Goal: Information Seeking & Learning: Learn about a topic

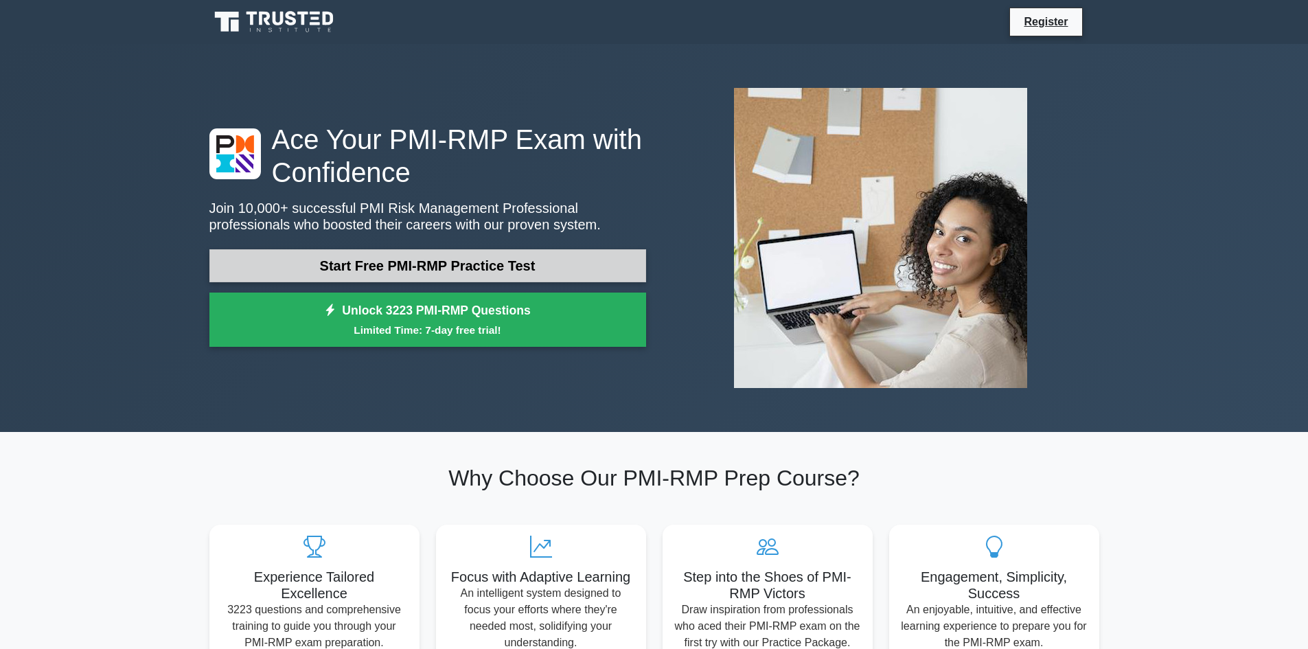
click at [531, 255] on link "Start Free PMI-RMP Practice Test" at bounding box center [427, 265] width 437 height 33
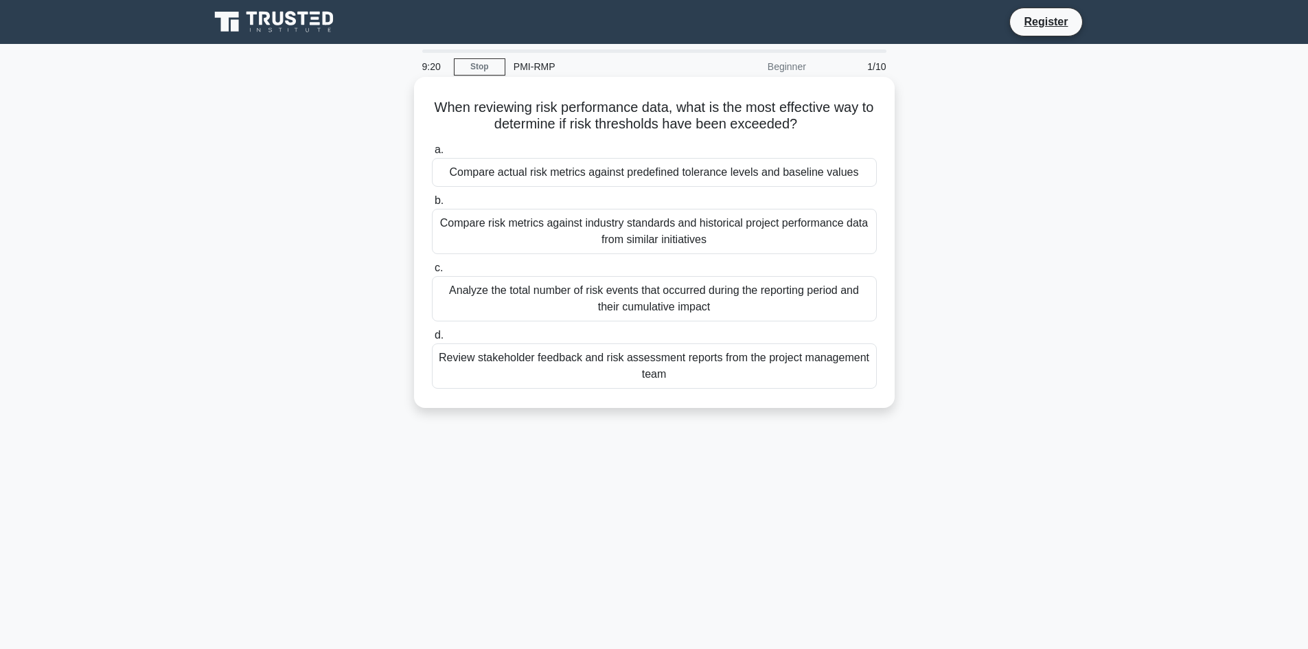
click at [839, 174] on div "Compare actual risk metrics against predefined tolerance levels and baseline va…" at bounding box center [654, 172] width 445 height 29
click at [432, 155] on input "a. Compare actual risk metrics against predefined tolerance levels and baseline…" at bounding box center [432, 150] width 0 height 9
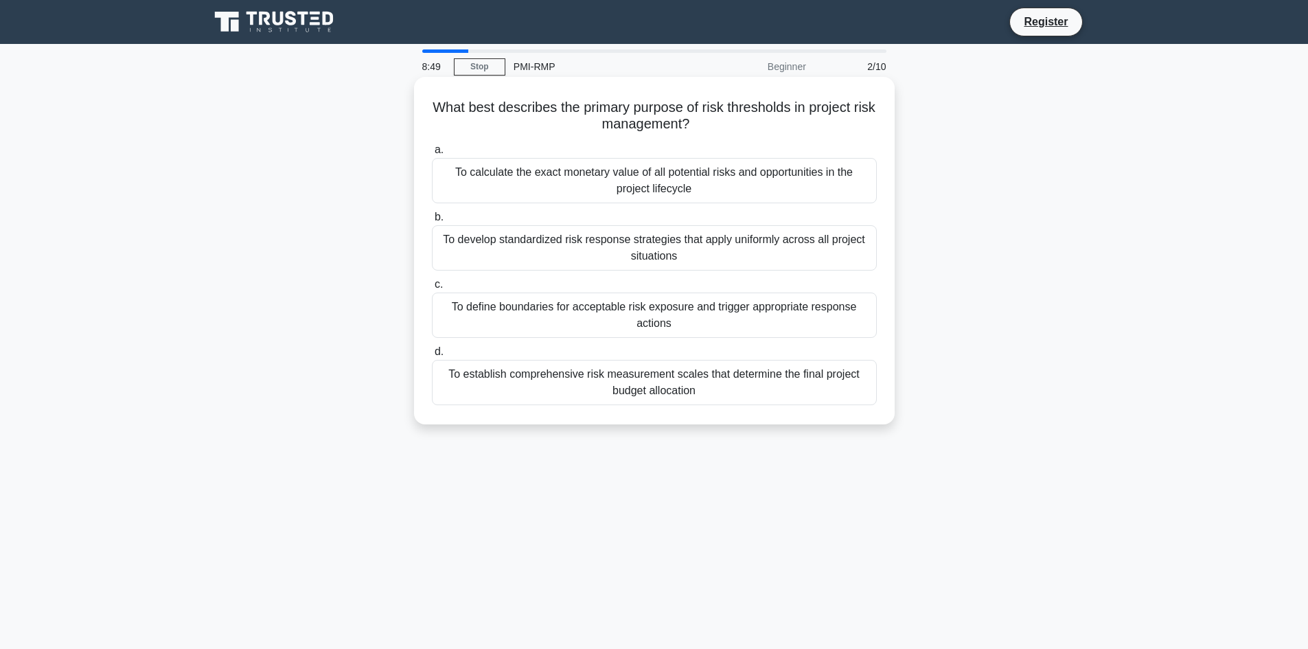
click at [762, 313] on div "To define boundaries for acceptable risk exposure and trigger appropriate respo…" at bounding box center [654, 315] width 445 height 45
click at [432, 289] on input "c. To define boundaries for acceptable risk exposure and trigger appropriate re…" at bounding box center [432, 284] width 0 height 9
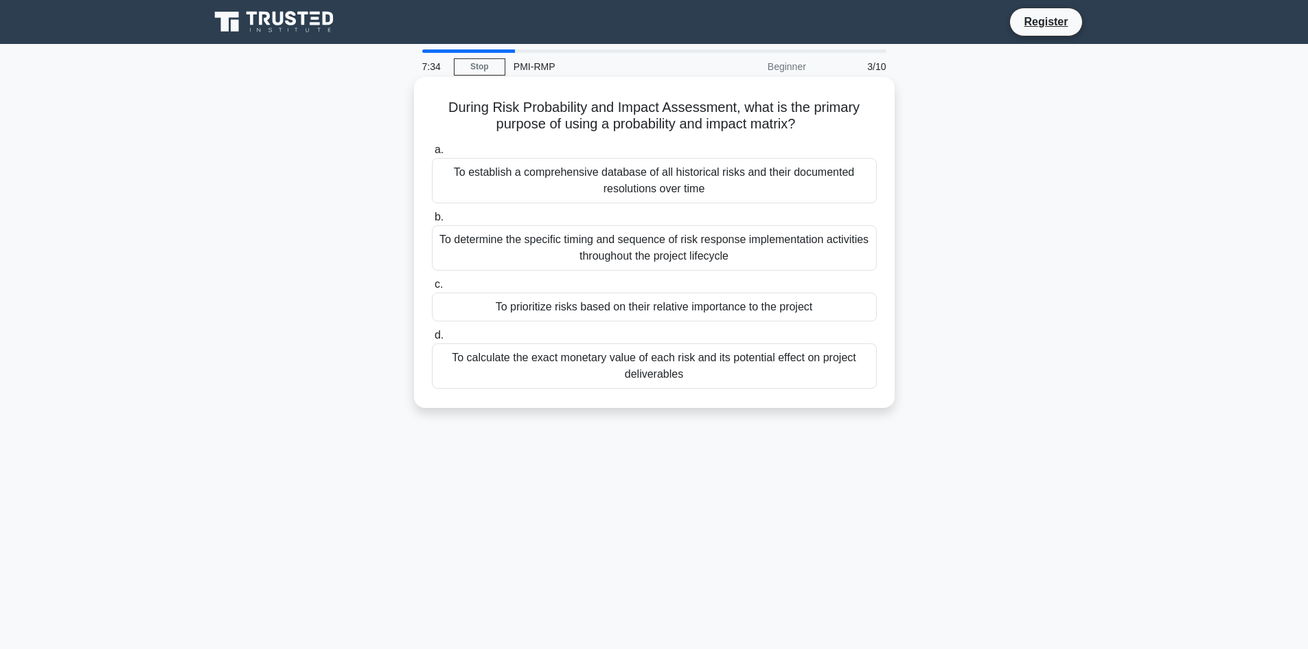
click at [808, 310] on div "To prioritize risks based on their relative importance to the project" at bounding box center [654, 307] width 445 height 29
click at [432, 289] on input "c. To prioritize risks based on their relative importance to the project" at bounding box center [432, 284] width 0 height 9
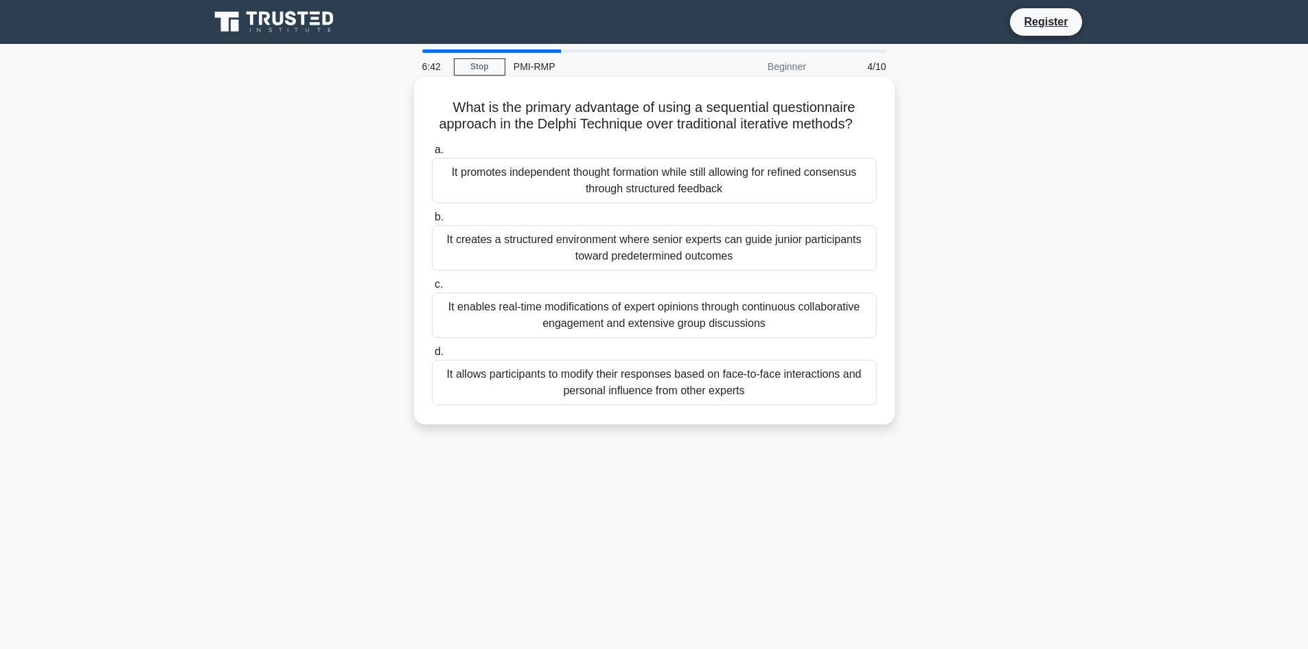
click at [793, 203] on div "It promotes independent thought formation while still allowing for refined cons…" at bounding box center [654, 180] width 445 height 45
click at [432, 155] on input "a. It promotes independent thought formation while still allowing for refined c…" at bounding box center [432, 150] width 0 height 9
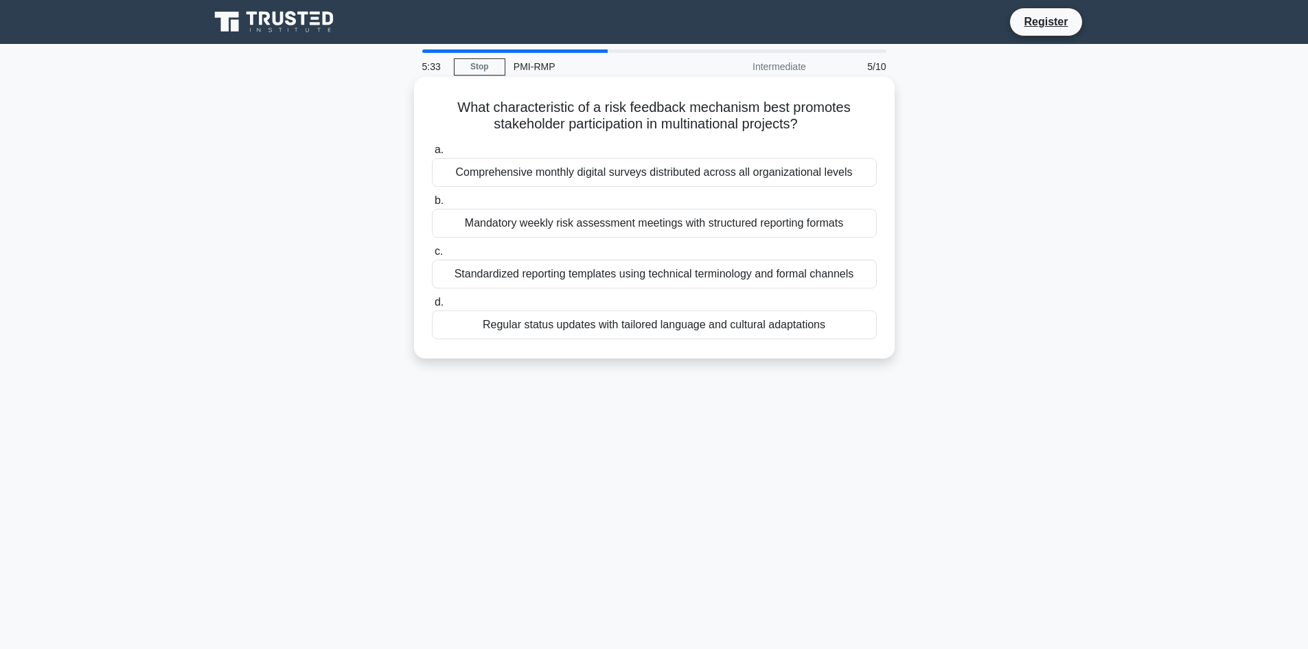
click at [736, 323] on div "Regular status updates with tailored language and cultural adaptations" at bounding box center [654, 324] width 445 height 29
click at [432, 307] on input "d. Regular status updates with tailored language and cultural adaptations" at bounding box center [432, 302] width 0 height 9
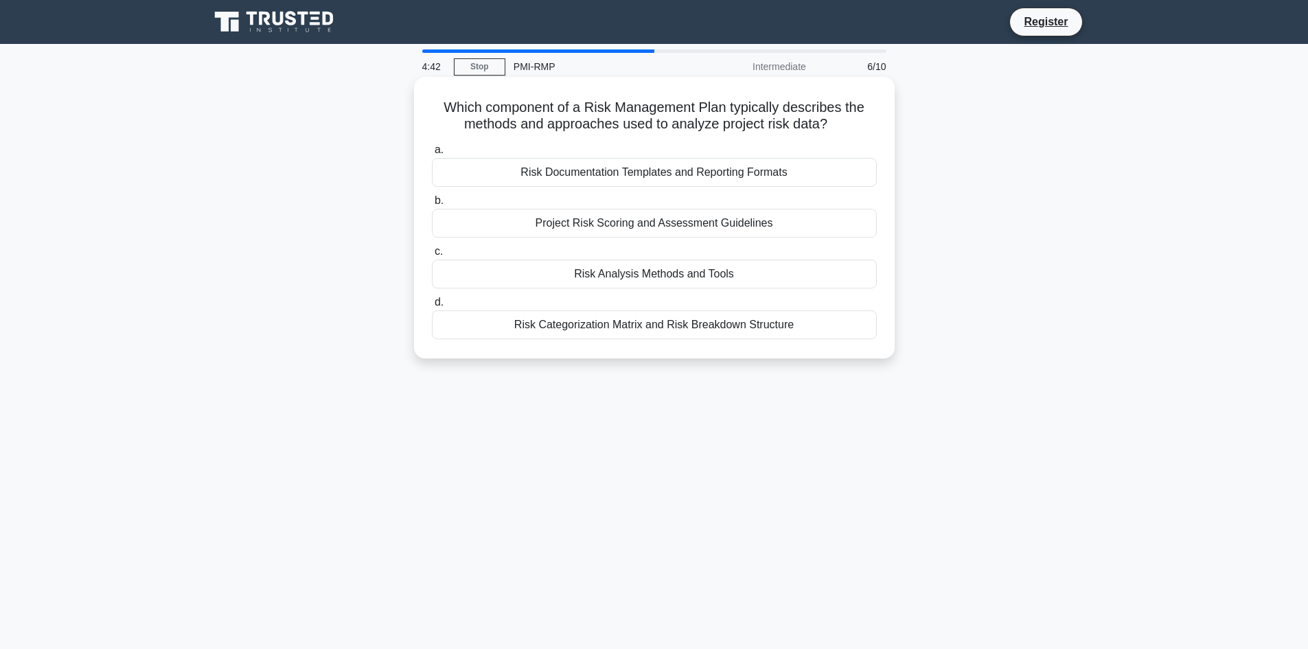
click at [712, 333] on div "Risk Categorization Matrix and Risk Breakdown Structure" at bounding box center [654, 324] width 445 height 29
click at [432, 307] on input "d. Risk Categorization Matrix and Risk Breakdown Structure" at bounding box center [432, 302] width 0 height 9
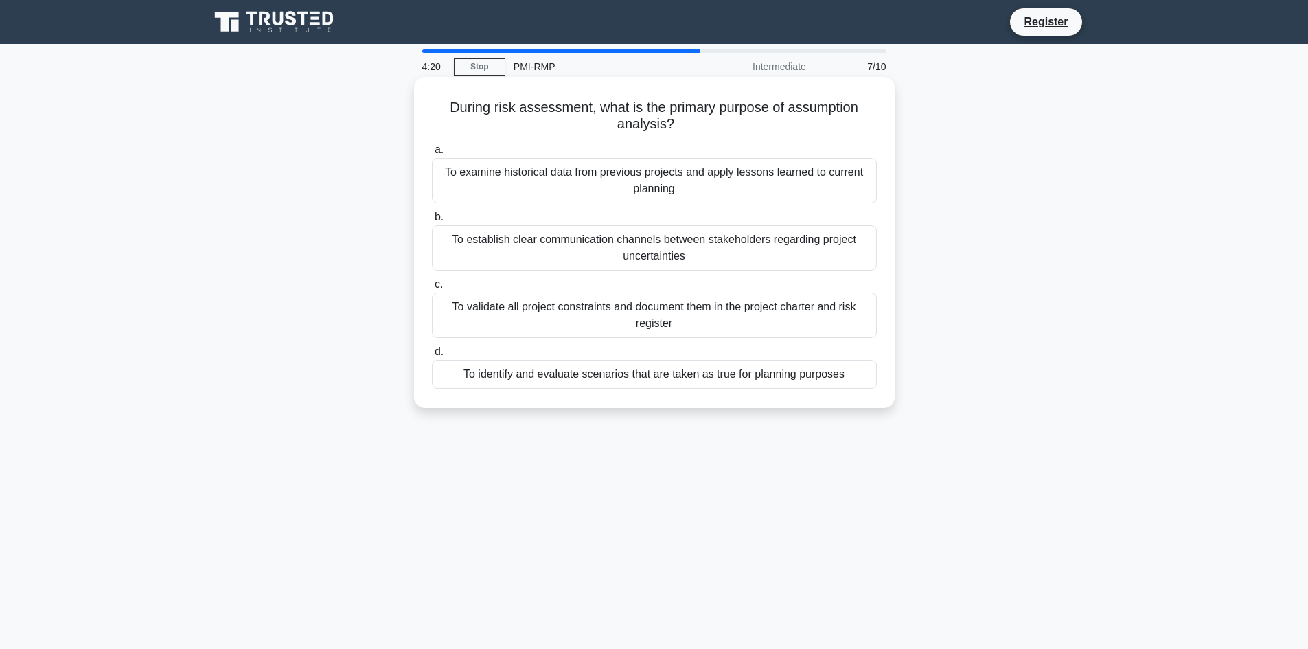
click at [734, 185] on div "To examine historical data from previous projects and apply lessons learned to …" at bounding box center [654, 180] width 445 height 45
click at [432, 155] on input "a. To examine historical data from previous projects and apply lessons learned …" at bounding box center [432, 150] width 0 height 9
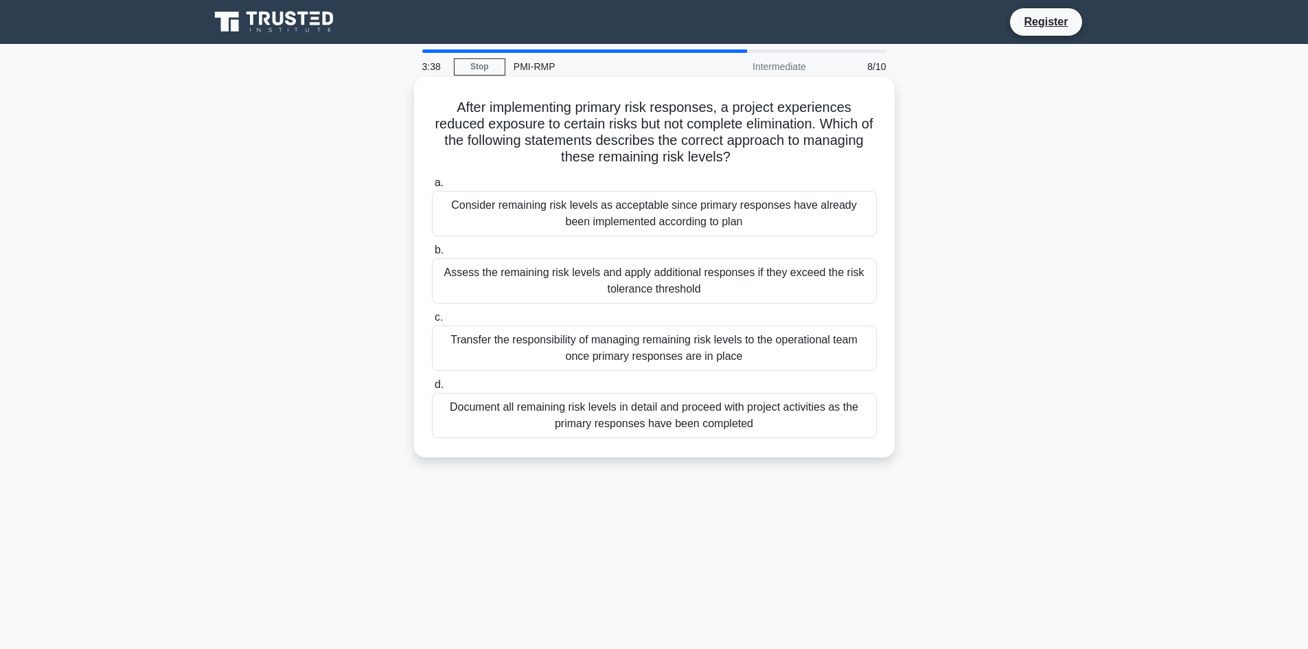
click at [584, 278] on div "Assess the remaining risk levels and apply additional responses if they exceed …" at bounding box center [654, 280] width 445 height 45
click at [432, 255] on input "b. Assess the remaining risk levels and apply additional responses if they exce…" at bounding box center [432, 250] width 0 height 9
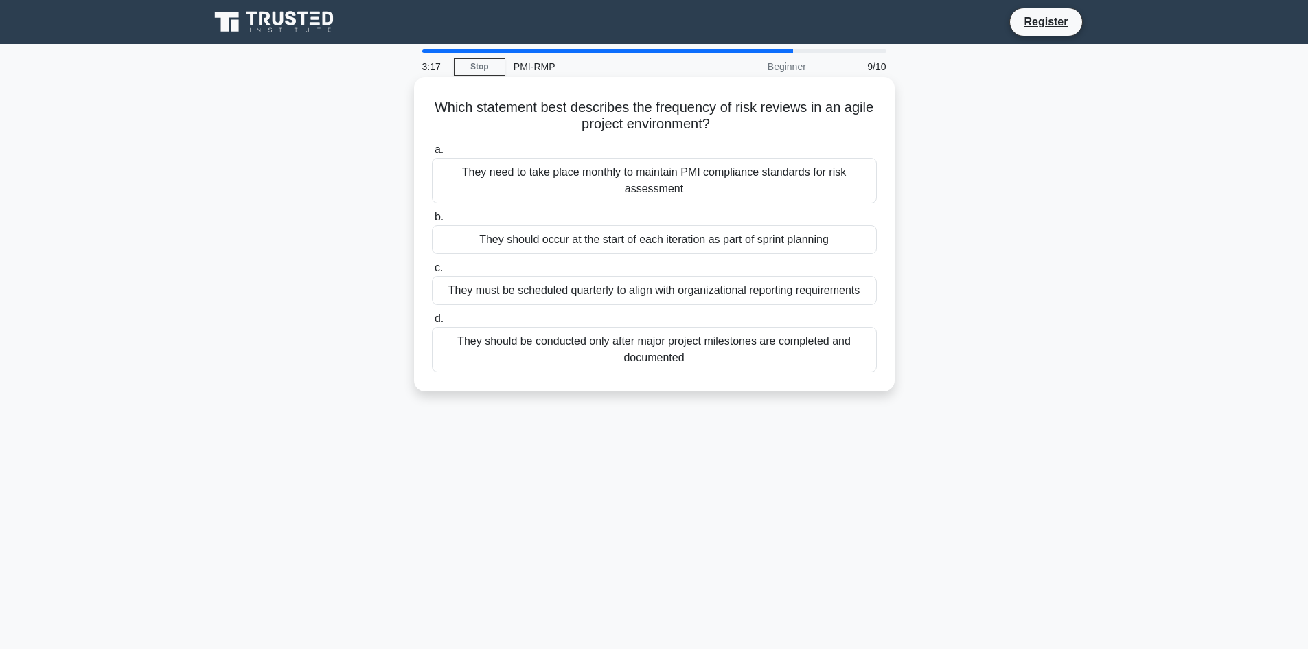
click at [727, 230] on div "They should occur at the start of each iteration as part of sprint planning" at bounding box center [654, 239] width 445 height 29
click at [432, 222] on input "b. They should occur at the start of each iteration as part of sprint planning" at bounding box center [432, 217] width 0 height 9
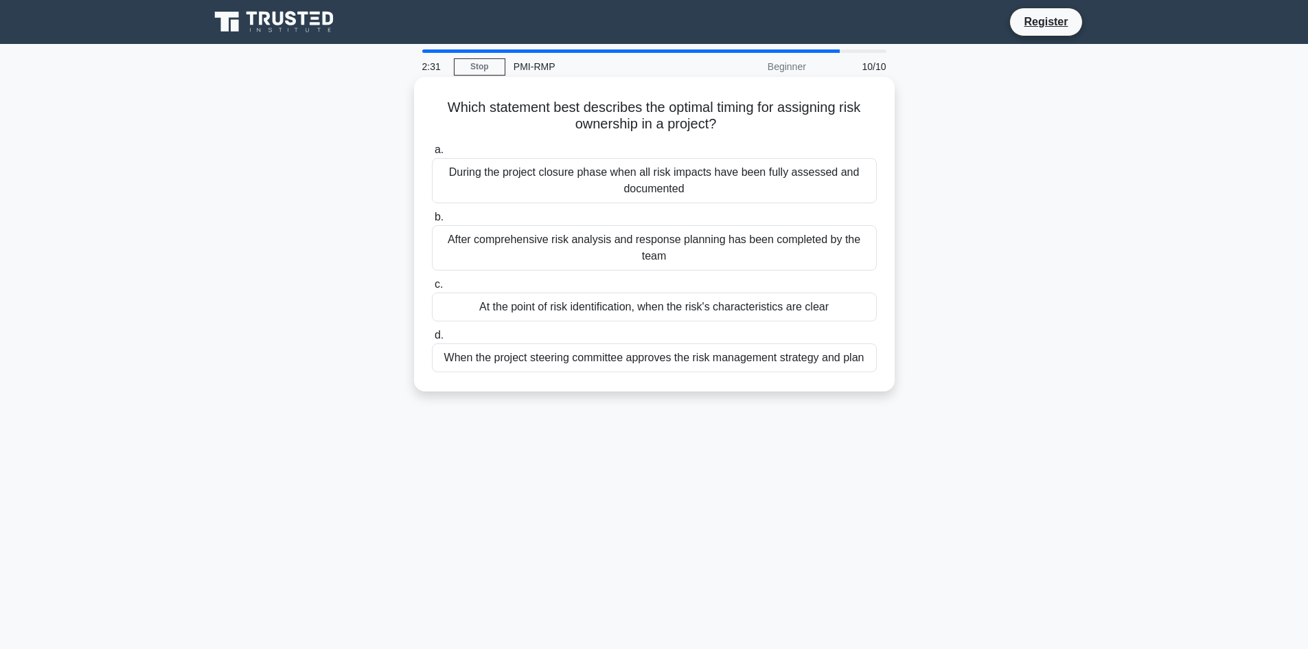
click at [585, 306] on div "At the point of risk identification, when the risk's characteristics are clear" at bounding box center [654, 307] width 445 height 29
click at [432, 289] on input "c. At the point of risk identification, when the risk's characteristics are cle…" at bounding box center [432, 284] width 0 height 9
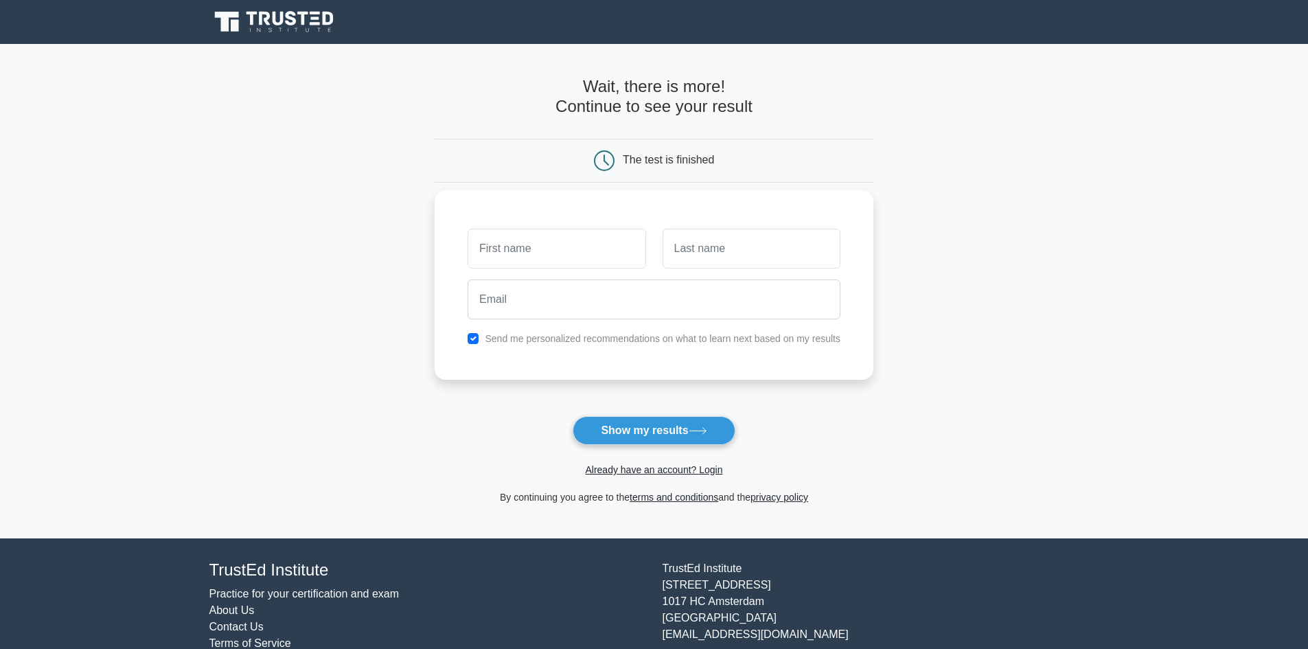
click at [510, 253] on input "text" at bounding box center [557, 249] width 178 height 40
type input "Tqui"
click at [689, 252] on input "text" at bounding box center [752, 249] width 178 height 40
type input "Siddiqui"
click at [491, 296] on input "email" at bounding box center [654, 300] width 373 height 40
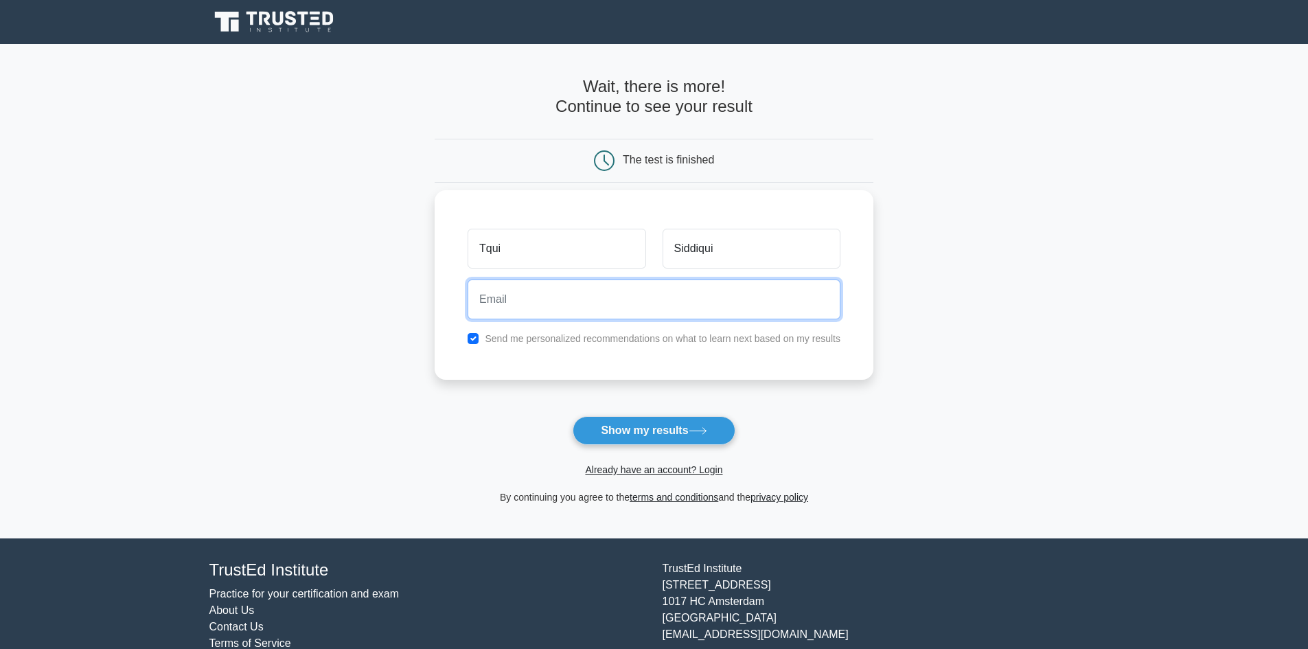
type input "taquisiddiqui@gmail.com"
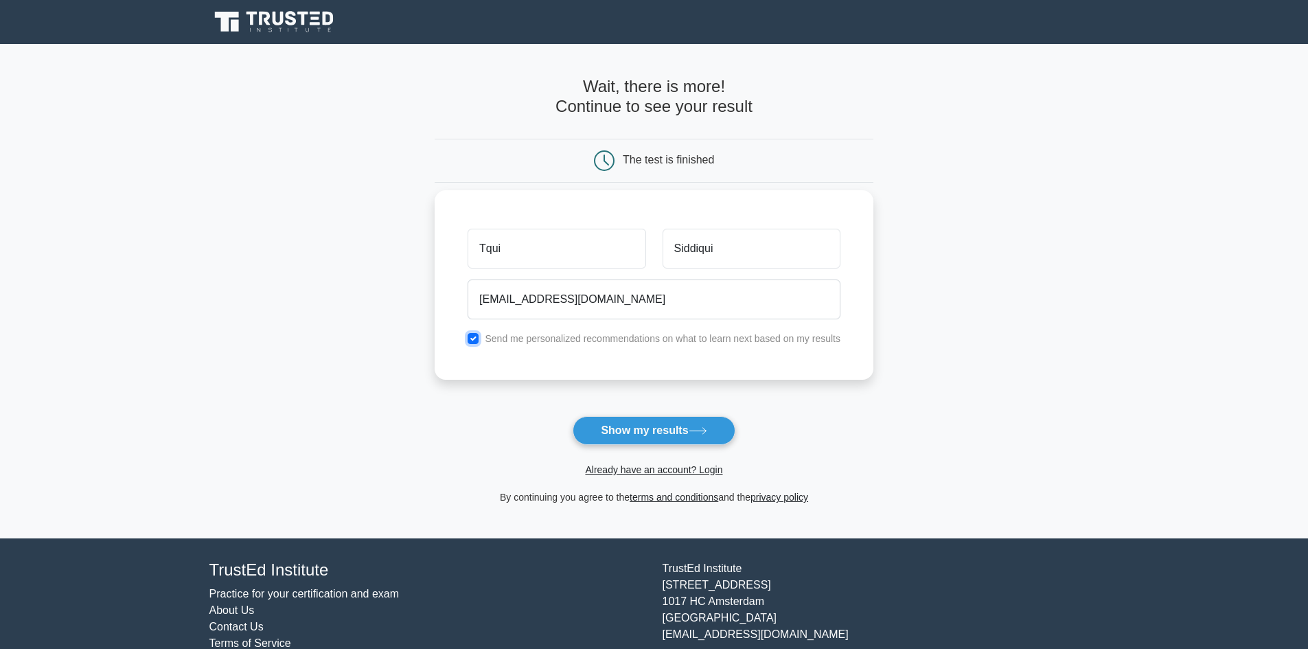
click at [474, 340] on input "checkbox" at bounding box center [473, 338] width 11 height 11
checkbox input "false"
click at [639, 435] on button "Show my results" at bounding box center [654, 430] width 162 height 29
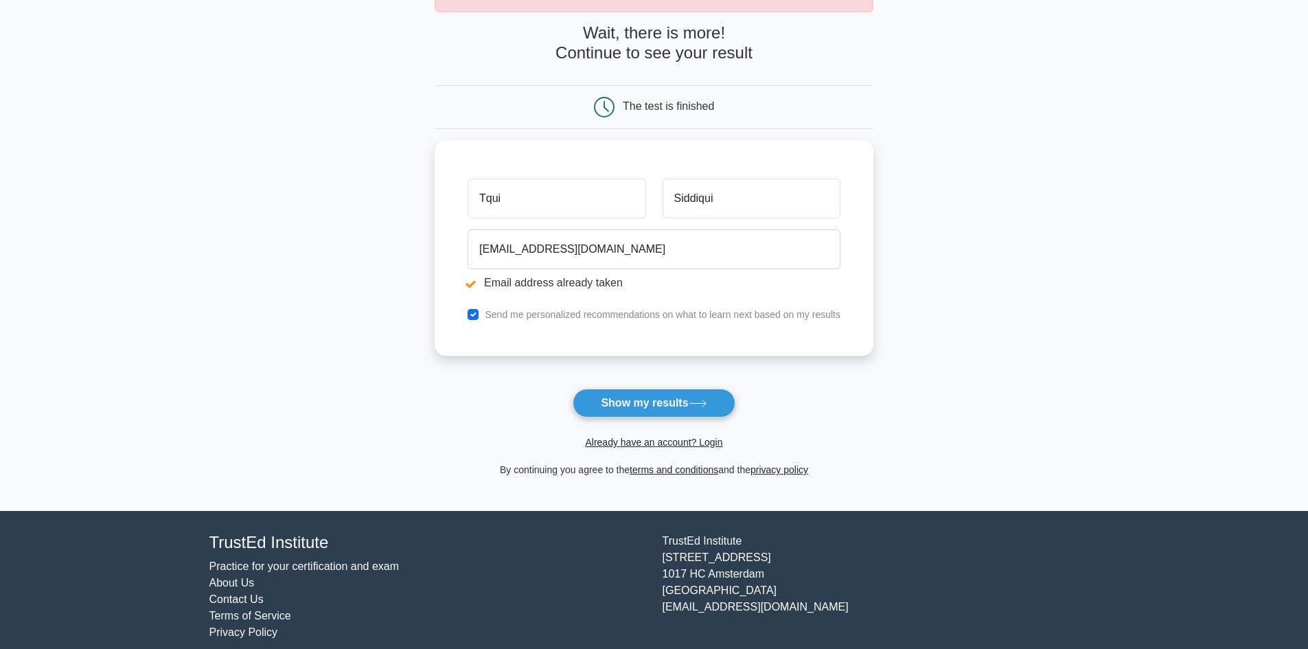
scroll to position [119, 0]
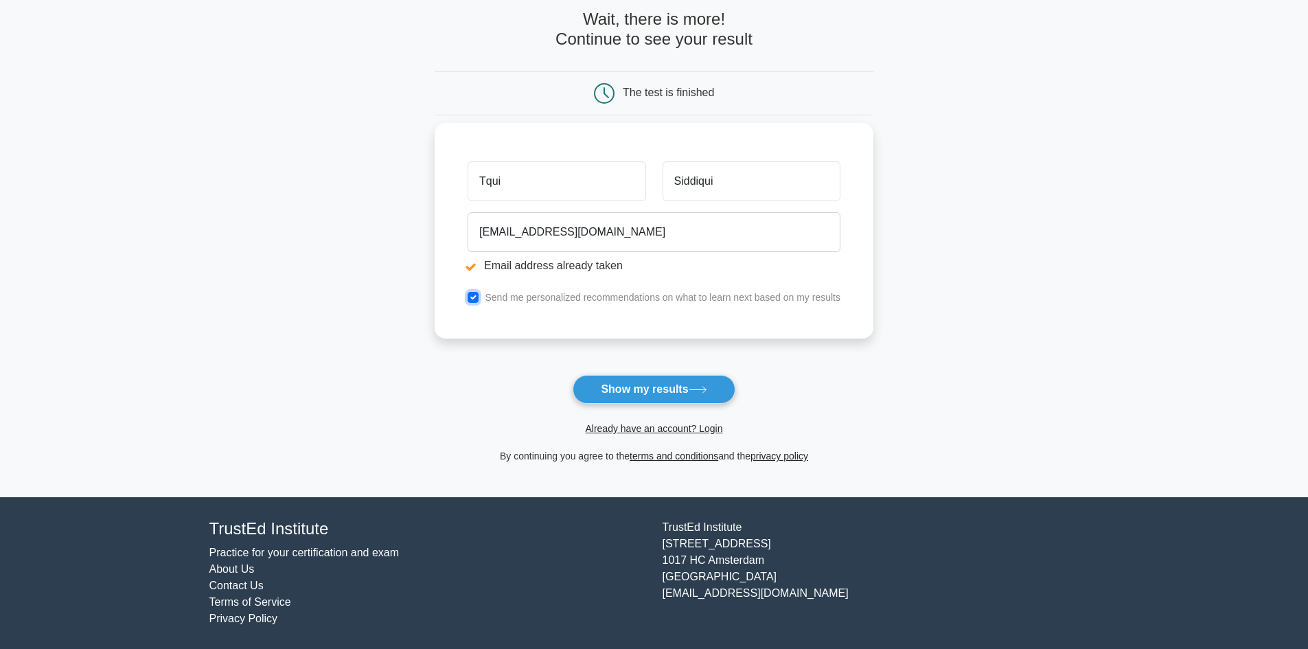
click at [477, 293] on input "checkbox" at bounding box center [473, 297] width 11 height 11
checkbox input "false"
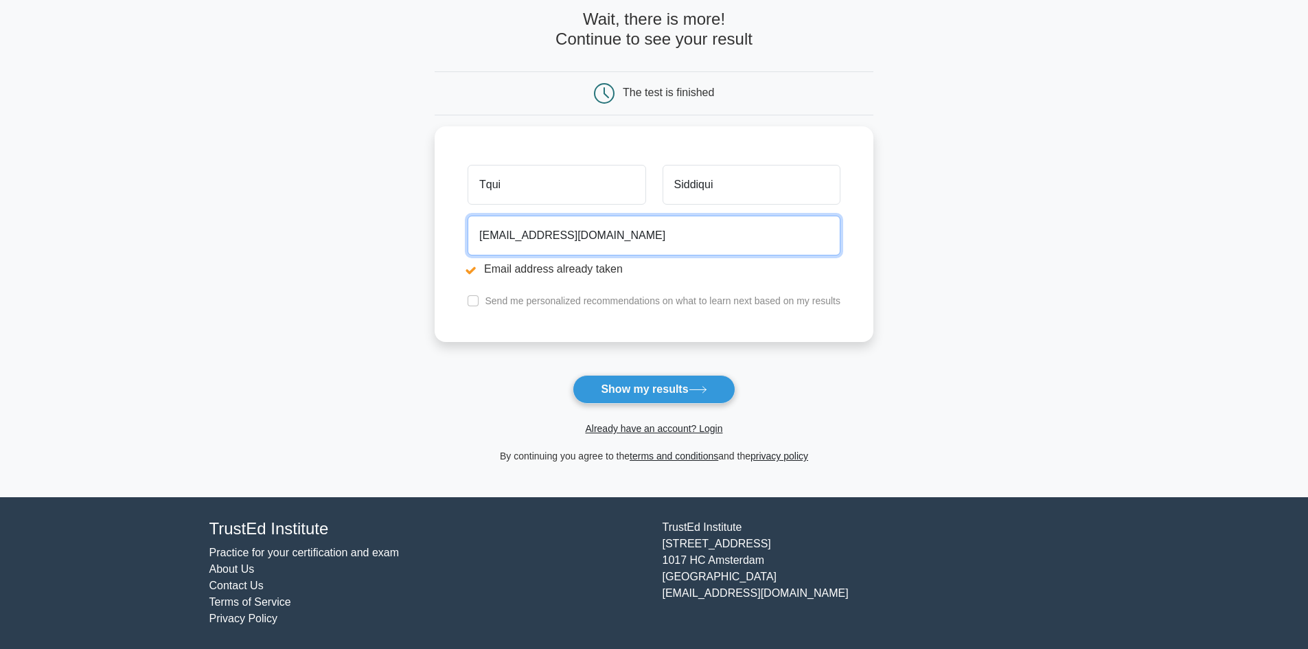
drag, startPoint x: 661, startPoint y: 225, endPoint x: 350, endPoint y: 232, distance: 311.9
click at [335, 217] on main "Email address already taken Wait, there is more! Continue to see your result Th…" at bounding box center [654, 211] width 1308 height 571
click at [629, 222] on input "taquisiddiqui@gmail.com" at bounding box center [654, 232] width 373 height 40
drag, startPoint x: 630, startPoint y: 223, endPoint x: 446, endPoint y: 236, distance: 185.2
click at [446, 236] on div "Tqui Siddiqui taquisiddiqui@gmail.com Email address already taken Send me perso…" at bounding box center [654, 231] width 439 height 216
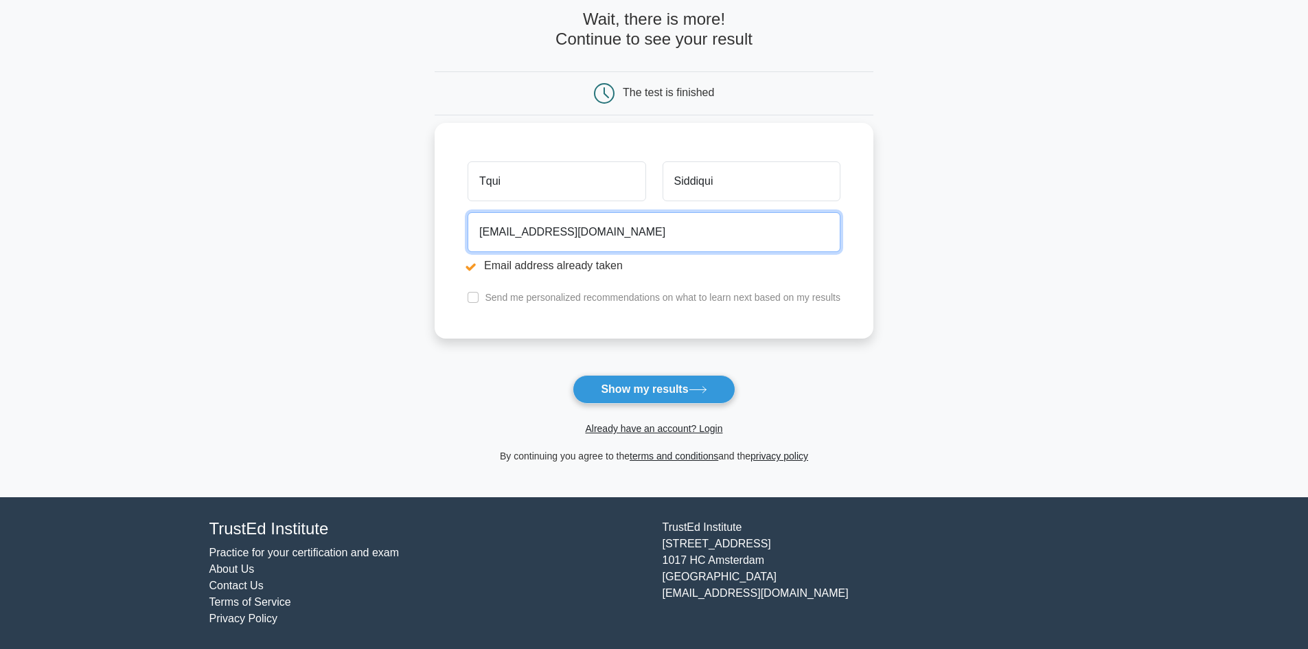
click at [578, 230] on input "siddiquitqui@gmai9l.com" at bounding box center [654, 232] width 373 height 40
type input "siddiquitqui@gmail.com"
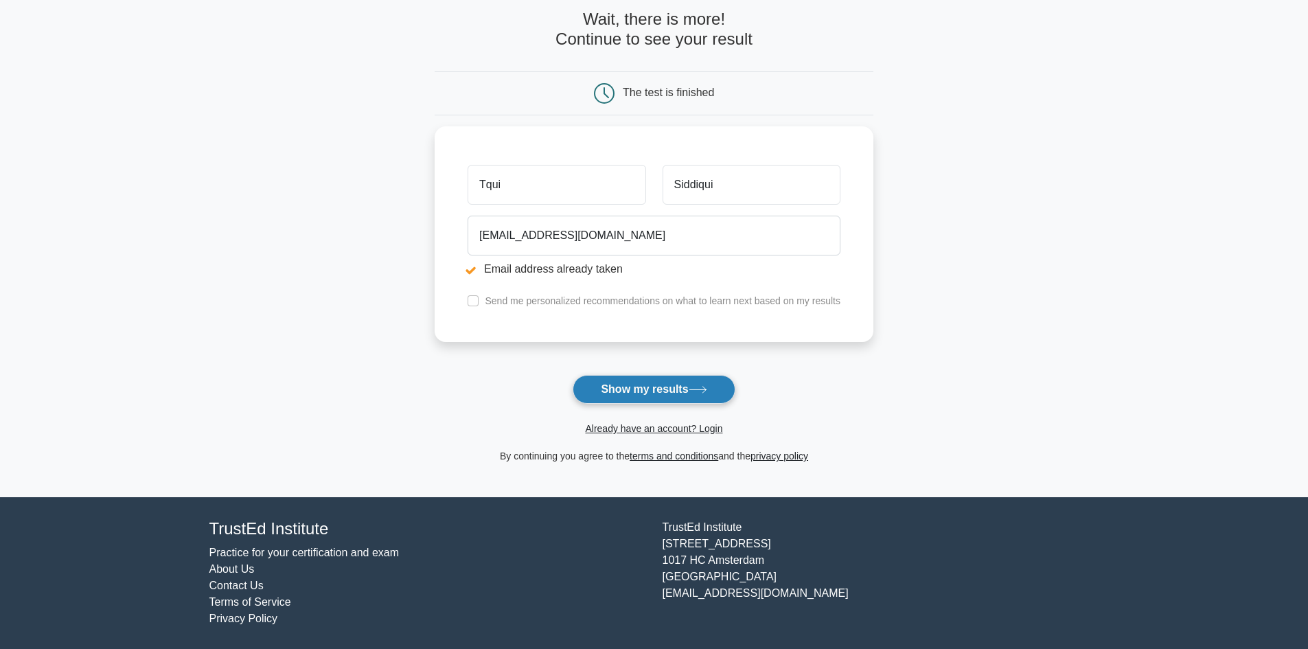
click at [637, 377] on button "Show my results" at bounding box center [654, 389] width 162 height 29
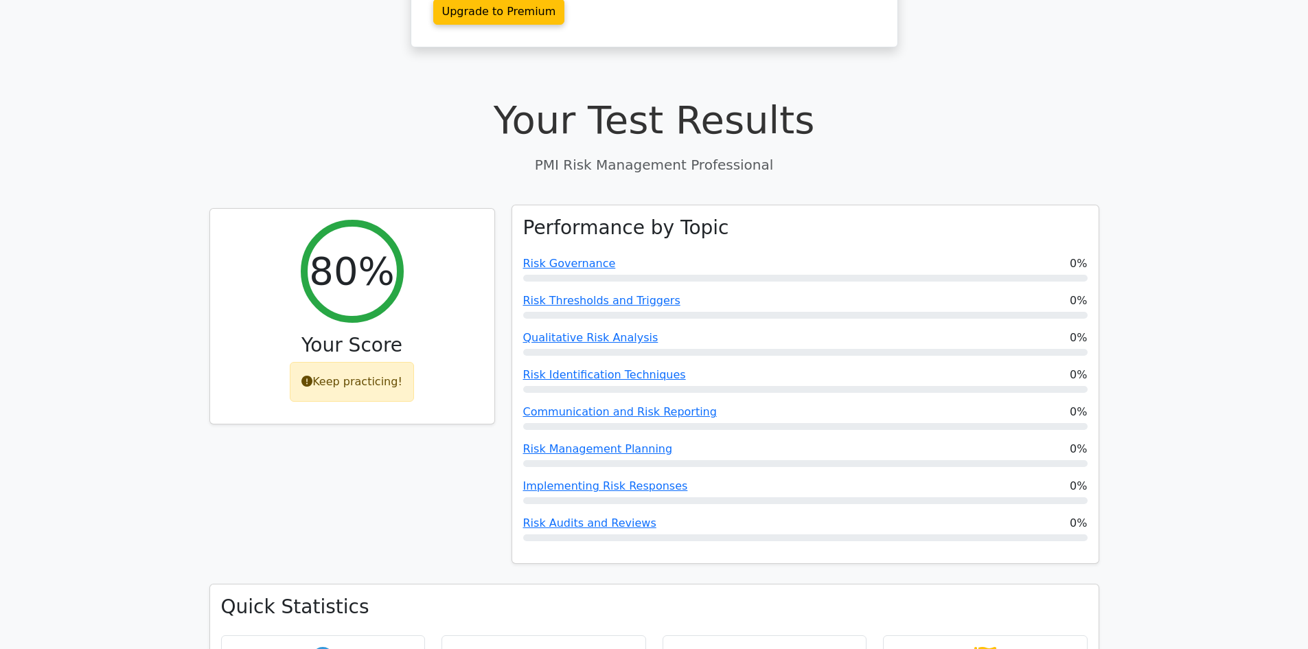
scroll to position [618, 0]
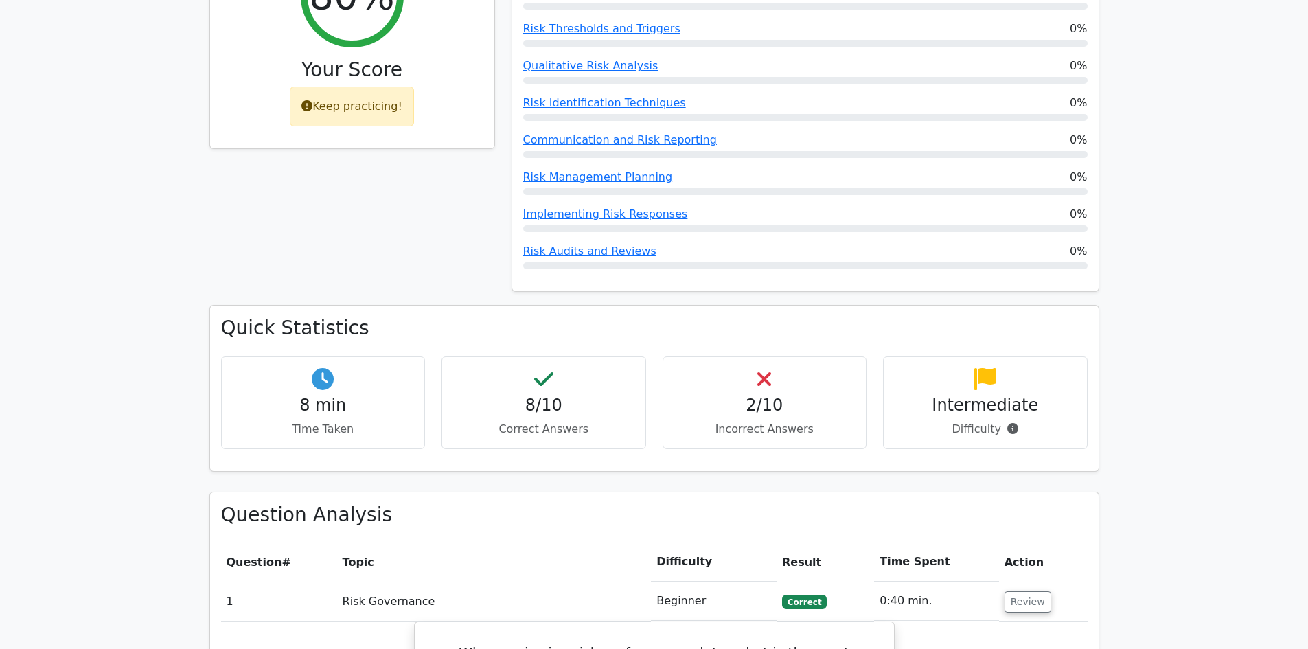
click at [766, 396] on h4 "2/10" at bounding box center [764, 406] width 181 height 20
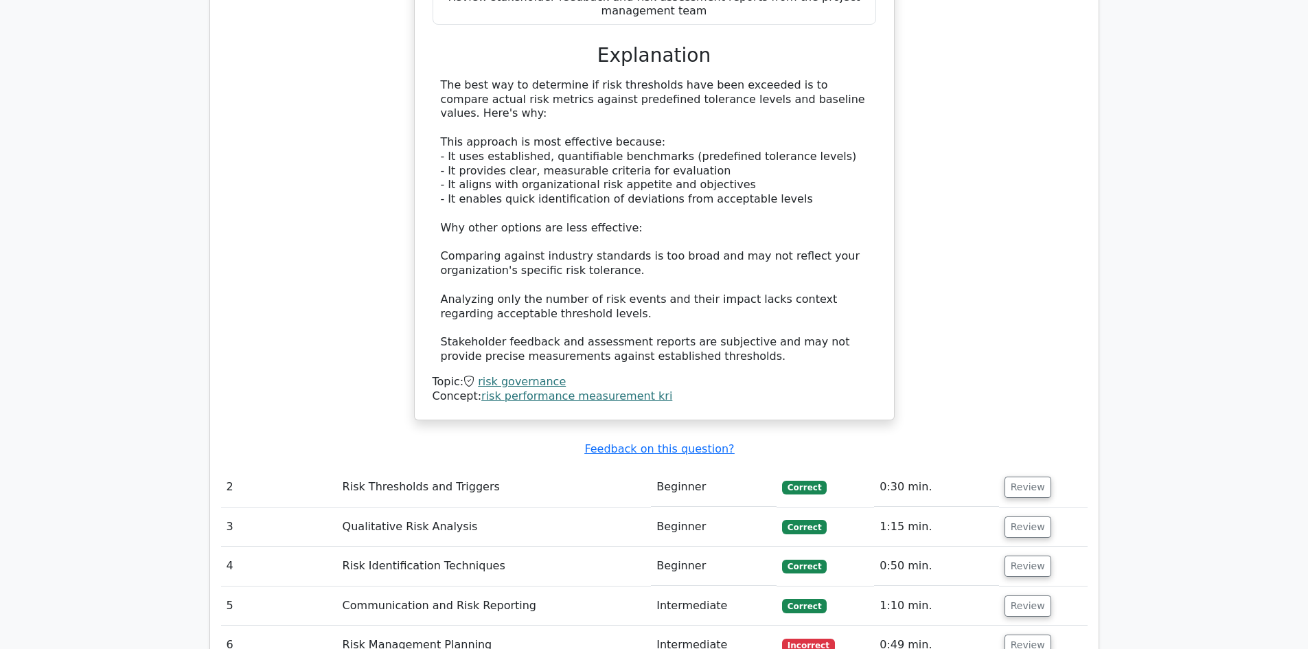
scroll to position [1648, 0]
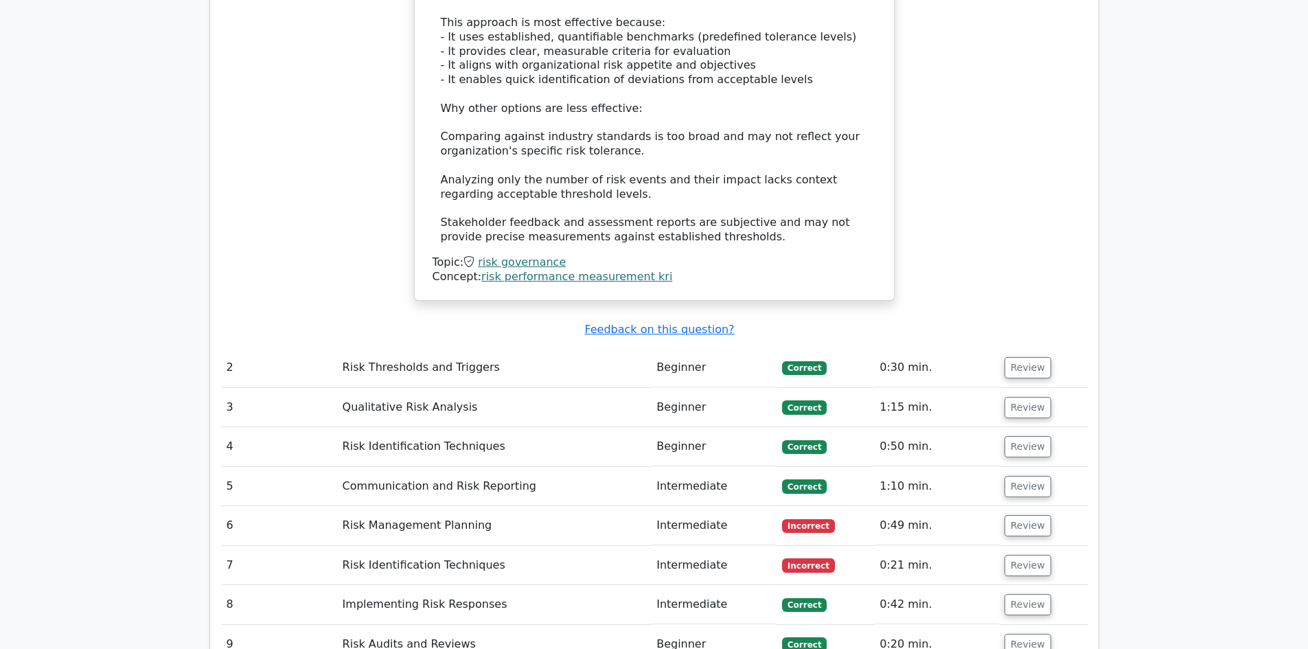
click at [682, 388] on td "Beginner" at bounding box center [714, 407] width 126 height 39
click at [1010, 397] on button "Review" at bounding box center [1028, 407] width 47 height 21
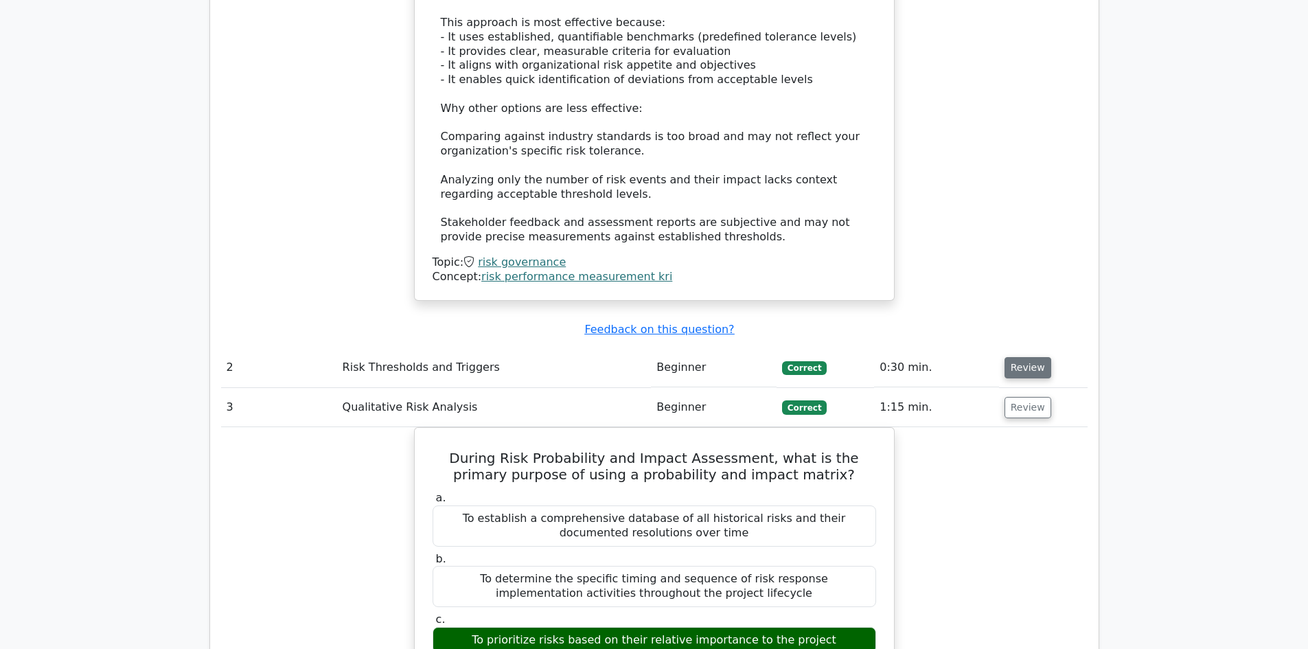
click at [1025, 357] on button "Review" at bounding box center [1028, 367] width 47 height 21
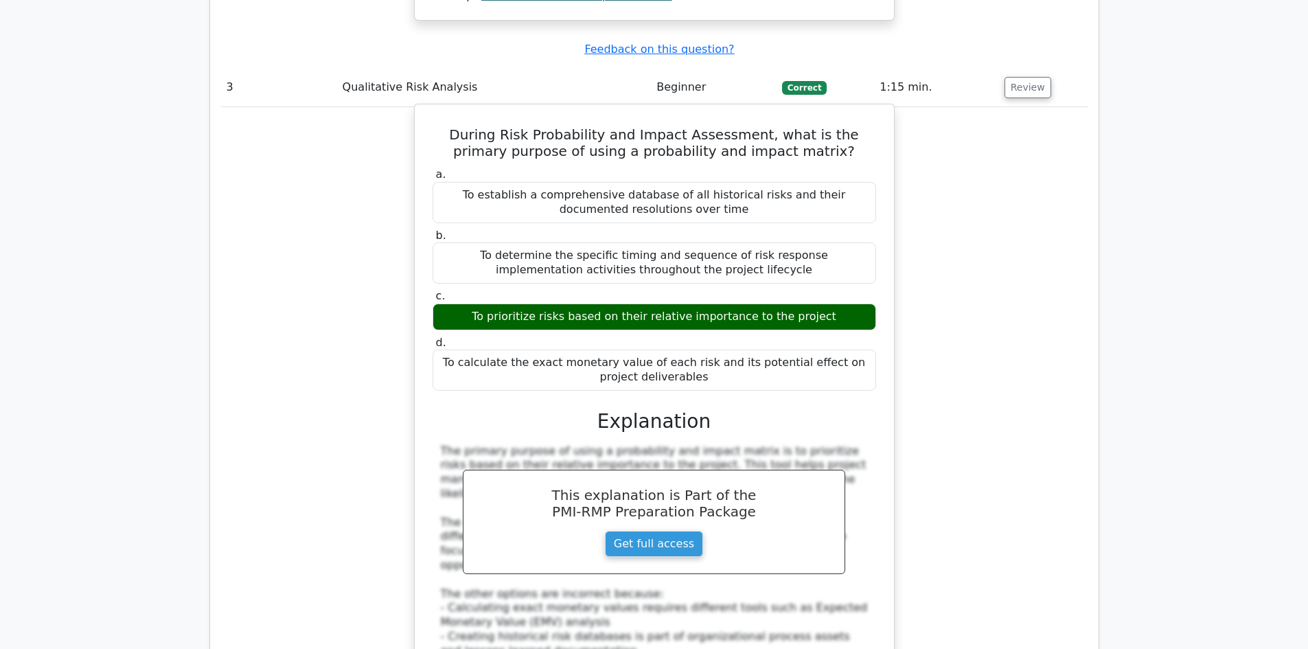
scroll to position [3091, 0]
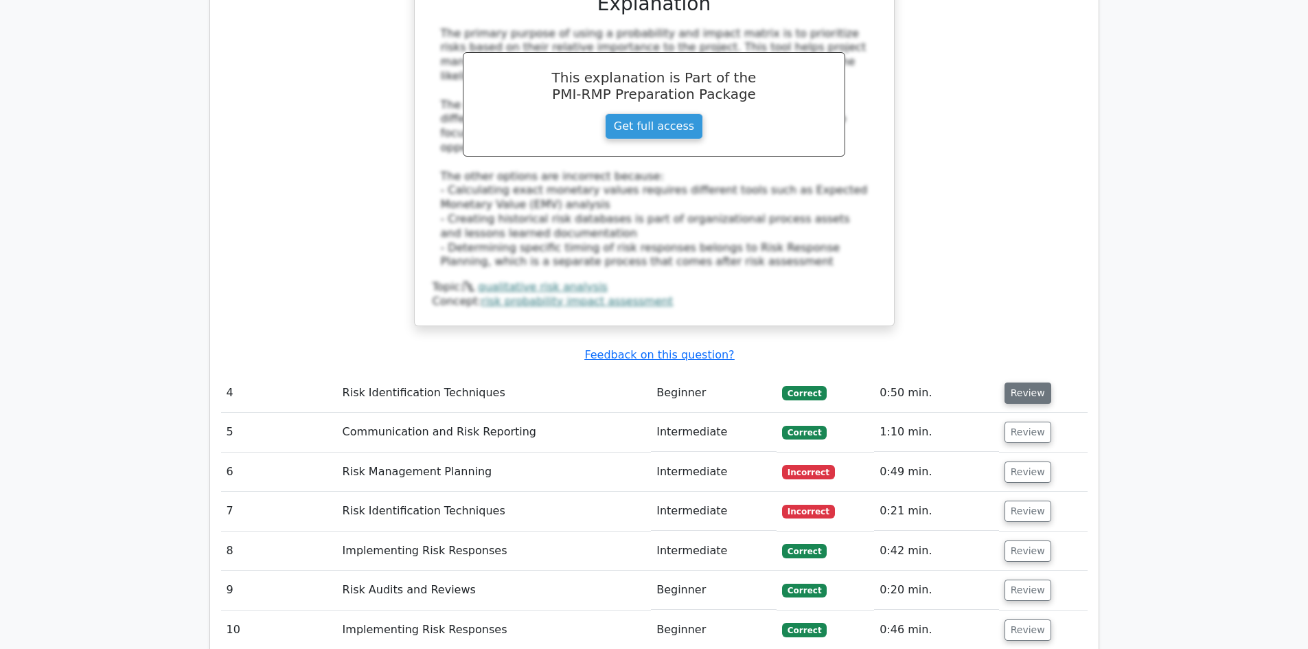
click at [1038, 383] on button "Review" at bounding box center [1028, 393] width 47 height 21
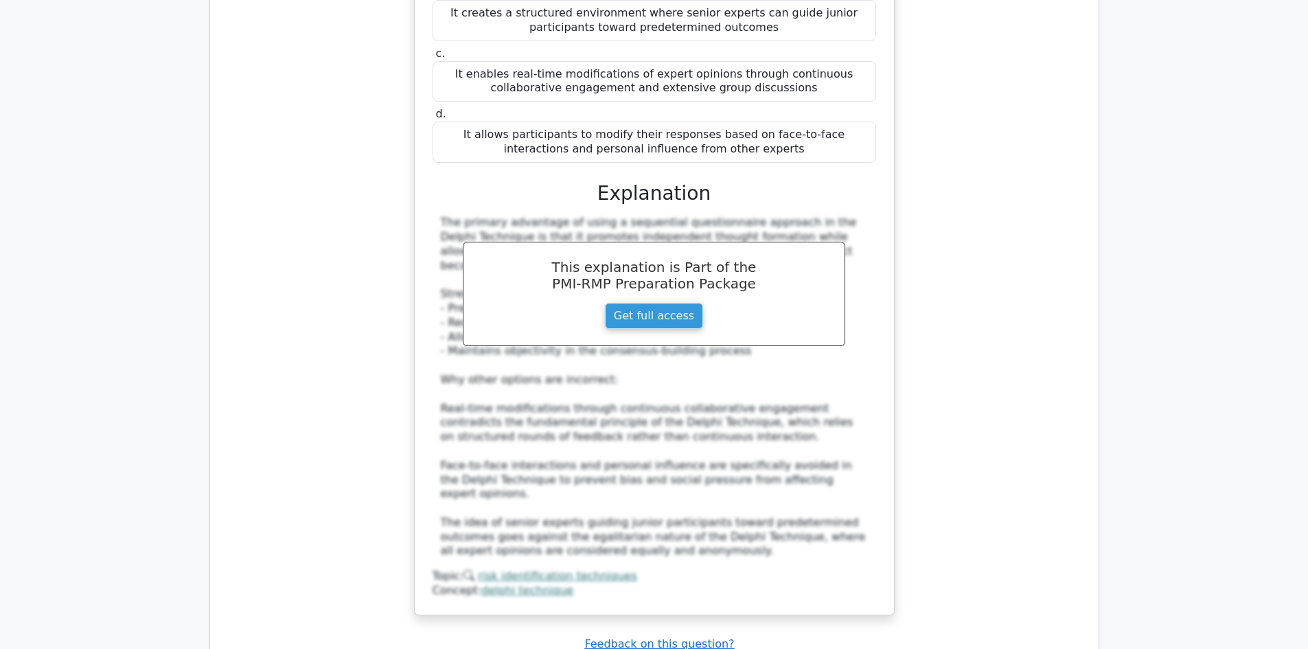
scroll to position [3915, 0]
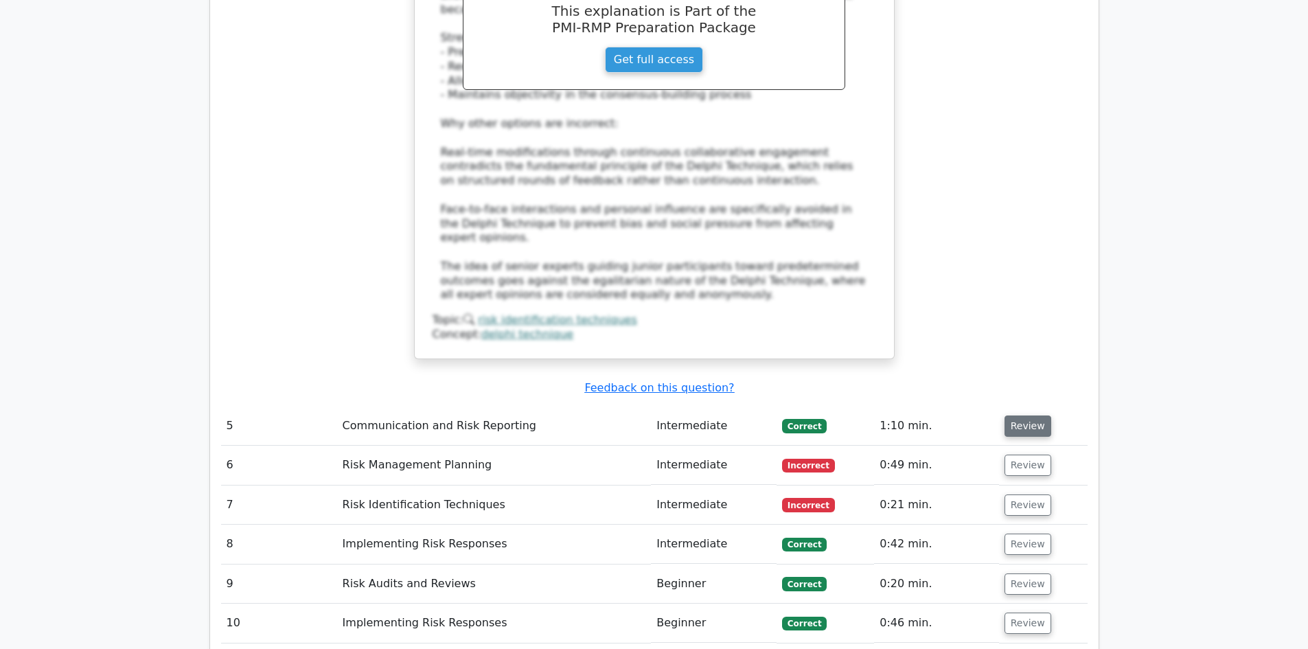
click at [1013, 416] on button "Review" at bounding box center [1028, 426] width 47 height 21
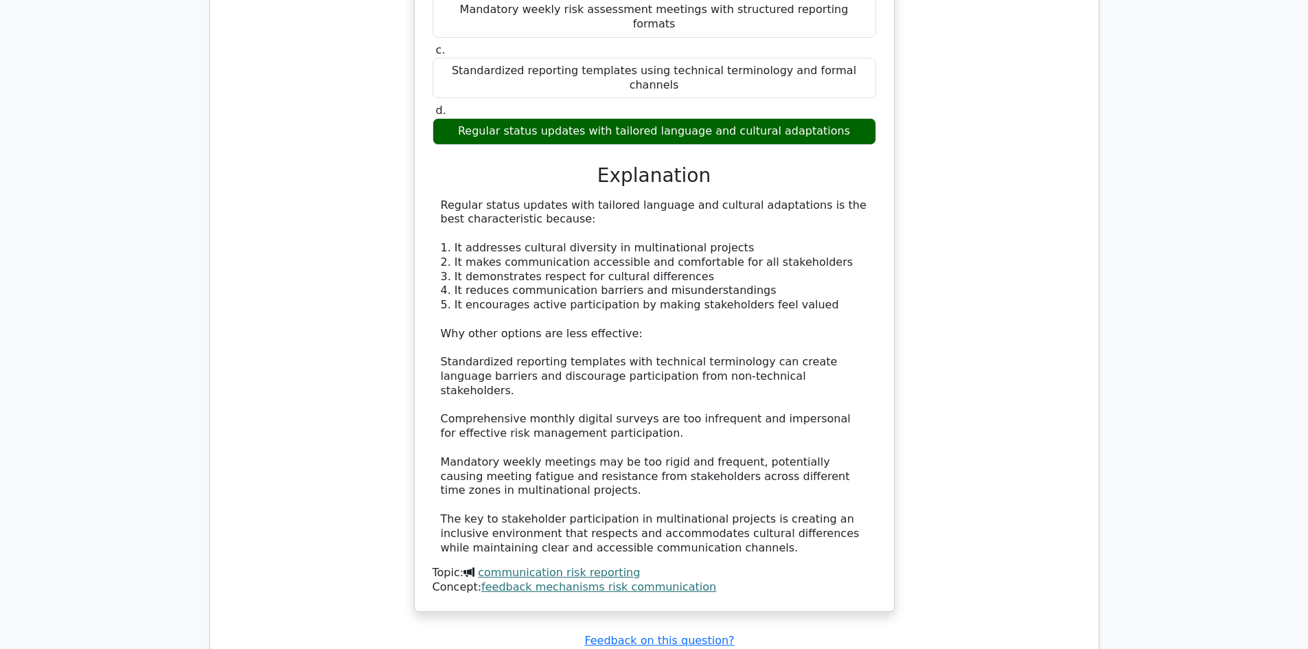
scroll to position [4670, 0]
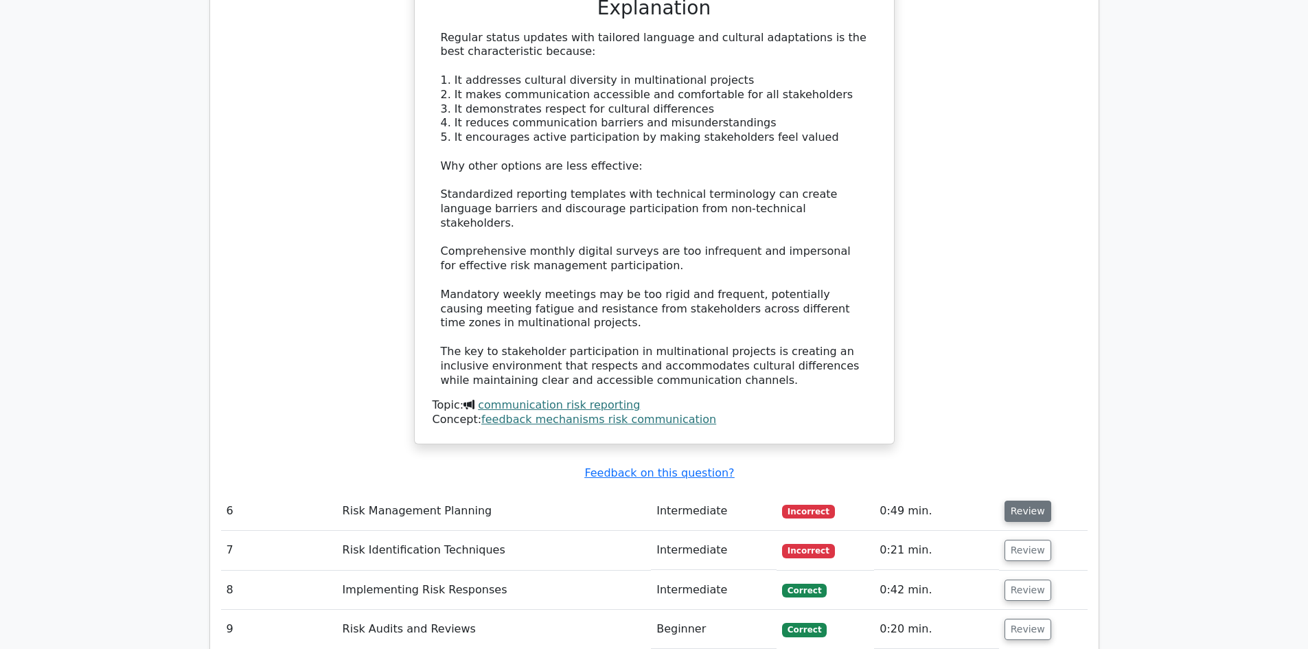
click at [1016, 501] on button "Review" at bounding box center [1028, 511] width 47 height 21
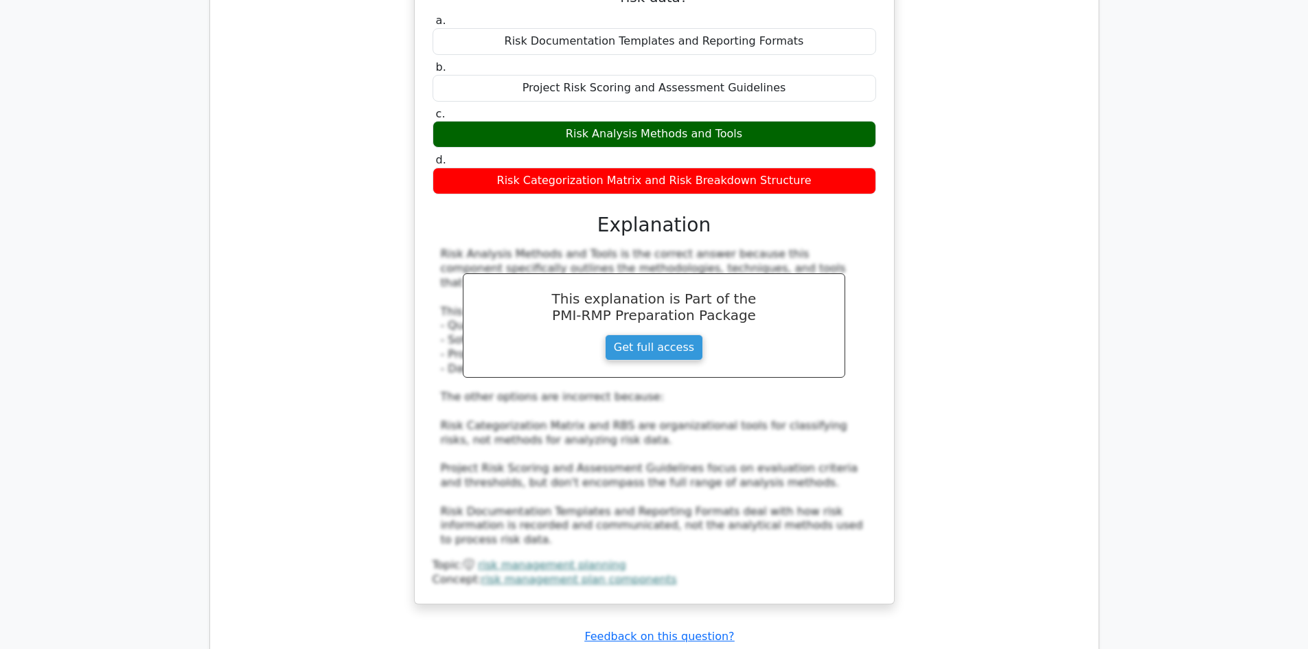
scroll to position [5426, 0]
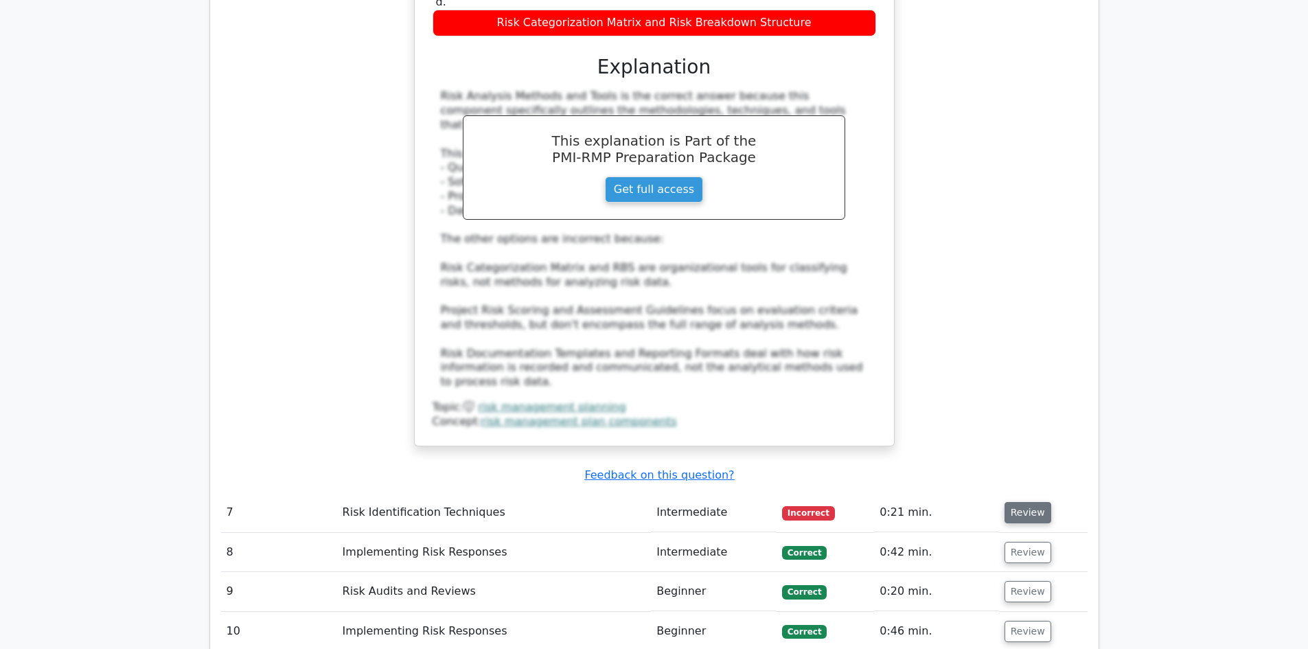
click at [1021, 502] on button "Review" at bounding box center [1028, 512] width 47 height 21
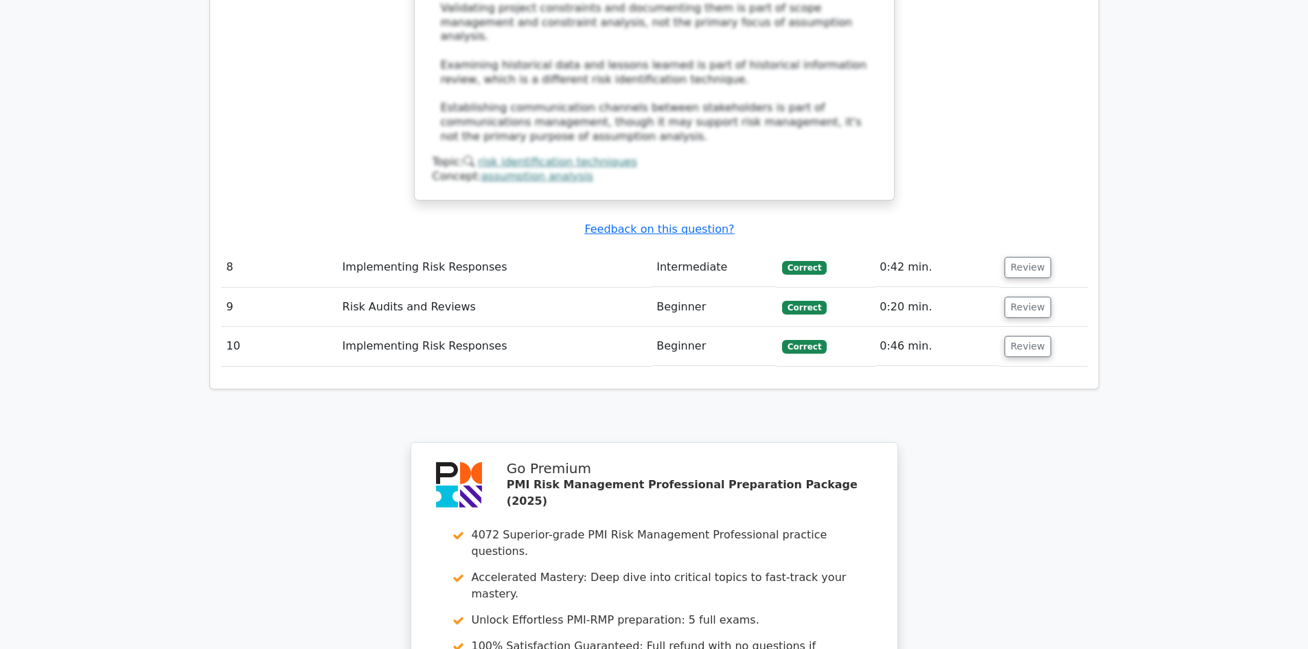
scroll to position [6516, 0]
